Goal: Manage account settings

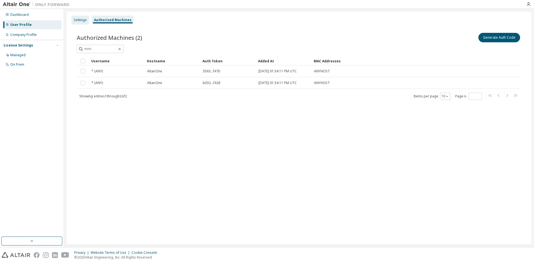
click at [81, 20] on div "Settings" at bounding box center [80, 20] width 13 height 4
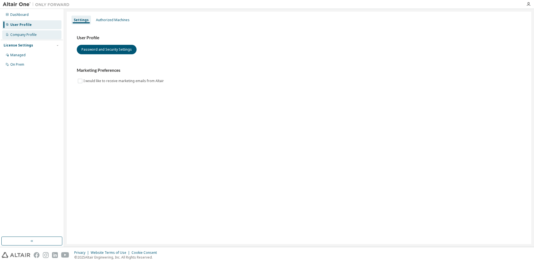
click at [26, 33] on div "Company Profile" at bounding box center [23, 35] width 26 height 4
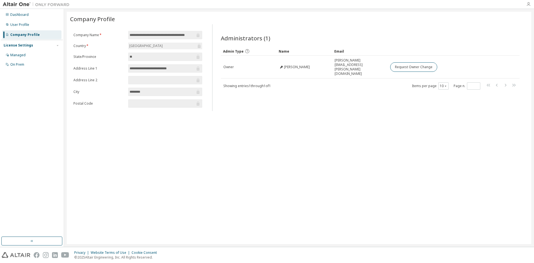
click at [530, 6] on icon "button" at bounding box center [528, 4] width 4 height 4
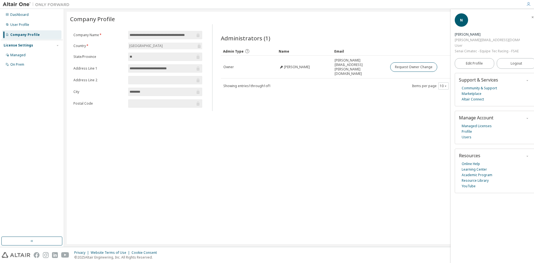
click at [531, 18] on icon "button" at bounding box center [532, 17] width 3 height 3
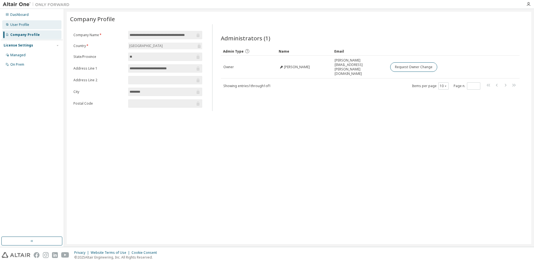
click at [21, 26] on div "User Profile" at bounding box center [19, 25] width 19 height 4
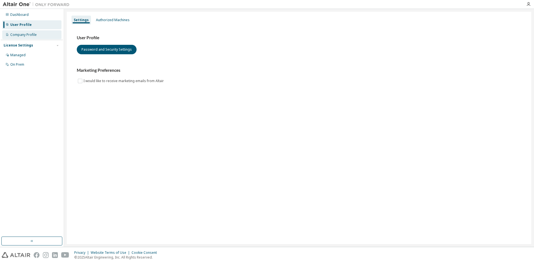
click at [20, 34] on div "Company Profile" at bounding box center [23, 35] width 26 height 4
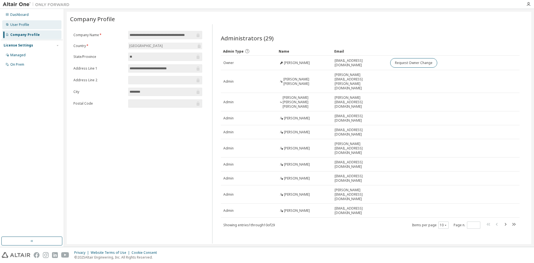
click at [16, 24] on div "User Profile" at bounding box center [19, 25] width 19 height 4
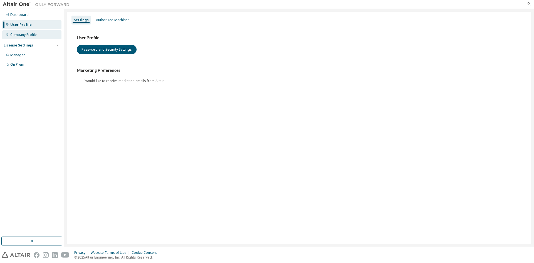
click at [16, 35] on div "Company Profile" at bounding box center [23, 35] width 26 height 4
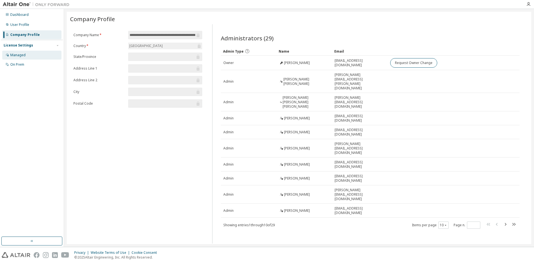
click at [19, 55] on div "Managed" at bounding box center [17, 55] width 15 height 4
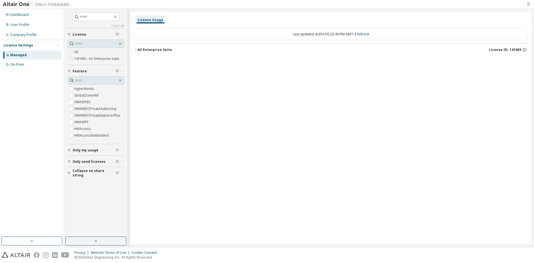
click at [526, 6] on icon "button" at bounding box center [528, 4] width 4 height 4
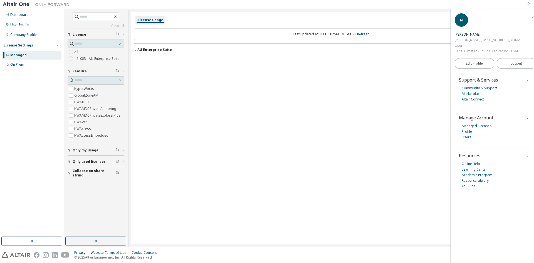
click at [403, 164] on div "License Usage Last updated at: [DATE] 02:49 PM GMT-3 Refresh AU Enterprise Suit…" at bounding box center [331, 128] width 401 height 232
click at [520, 62] on button "Logout" at bounding box center [516, 63] width 39 height 11
